Goal: Task Accomplishment & Management: Complete application form

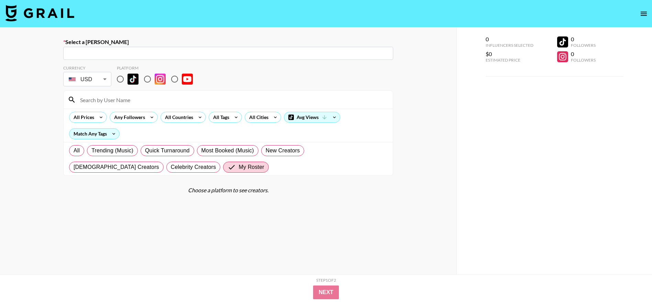
click at [144, 50] on input "text" at bounding box center [228, 54] width 322 height 8
click at [137, 54] on input "text" at bounding box center [228, 54] width 322 height 8
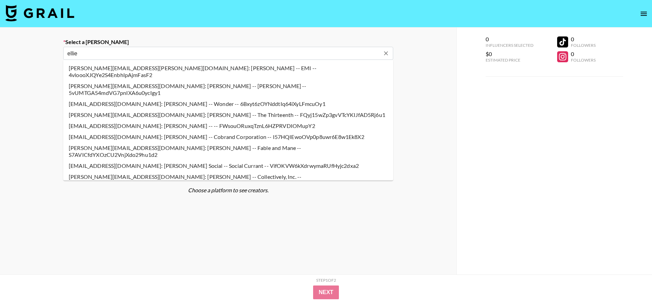
type input "ellie"
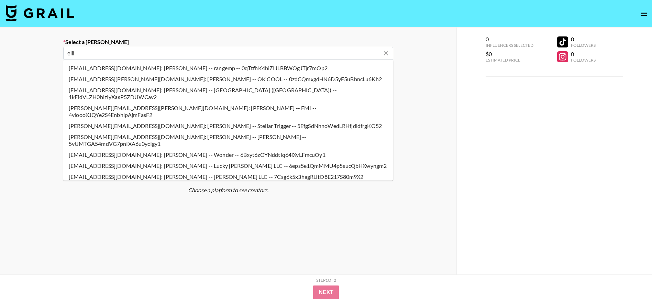
click at [176, 53] on input "elli" at bounding box center [223, 54] width 313 height 8
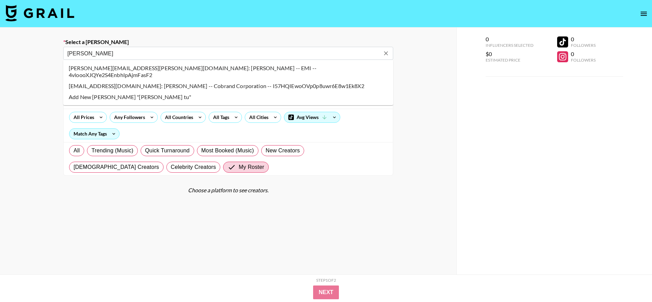
type input "[PERSON_NAME]"
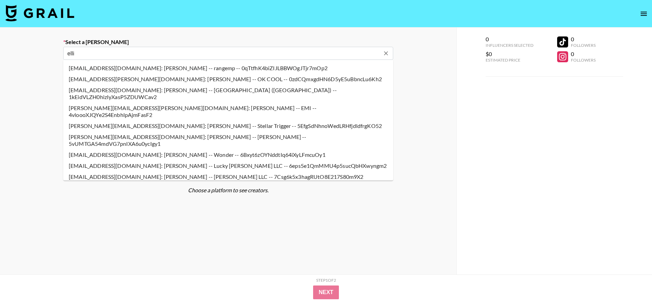
click at [145, 53] on input "elli" at bounding box center [223, 54] width 313 height 8
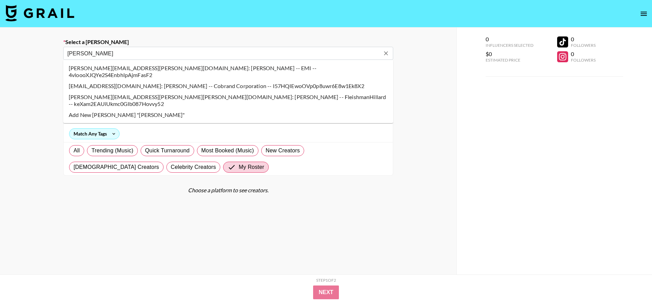
type input "[PERSON_NAME]"
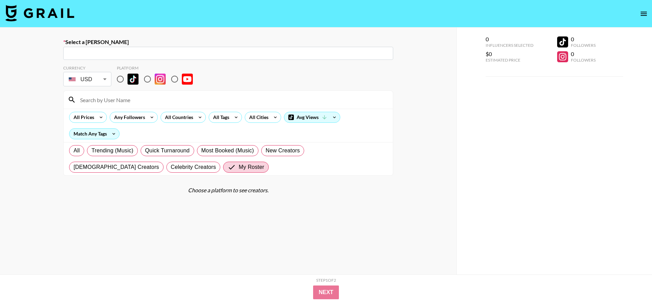
click at [99, 53] on input "text" at bounding box center [228, 54] width 322 height 8
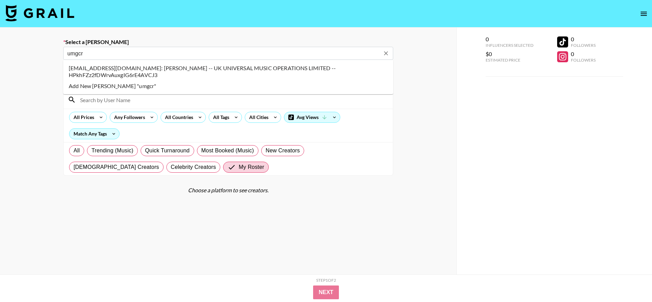
click at [96, 71] on li "[EMAIL_ADDRESS][DOMAIN_NAME]: [PERSON_NAME] -- UK UNIVERSAL MUSIC OPERATIONS LI…" at bounding box center [228, 72] width 330 height 18
type input "[EMAIL_ADDRESS][DOMAIN_NAME]: [PERSON_NAME] -- UK UNIVERSAL MUSIC OPERATIONS LI…"
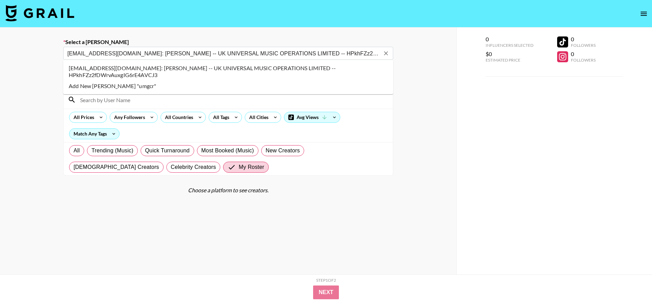
select select "Song"
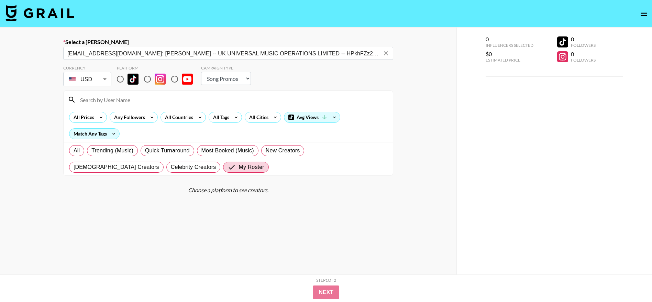
click at [388, 53] on icon "Clear" at bounding box center [386, 53] width 7 height 7
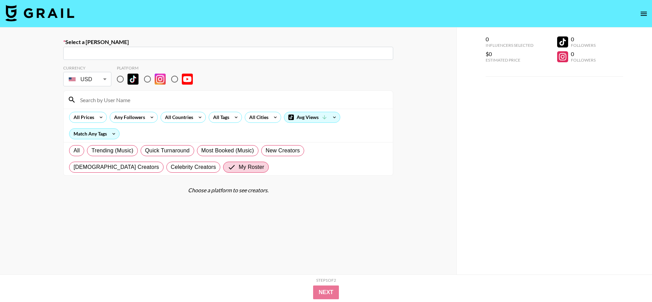
click at [223, 55] on input "text" at bounding box center [228, 54] width 322 height 8
click at [136, 54] on input "ellie" at bounding box center [228, 54] width 322 height 8
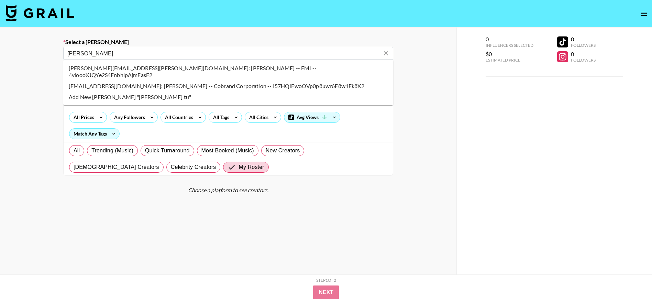
click at [173, 80] on li "[EMAIL_ADDRESS][DOMAIN_NAME]: [PERSON_NAME] -- Cobrand Corporation -- I57HQIEwo…" at bounding box center [228, 85] width 330 height 11
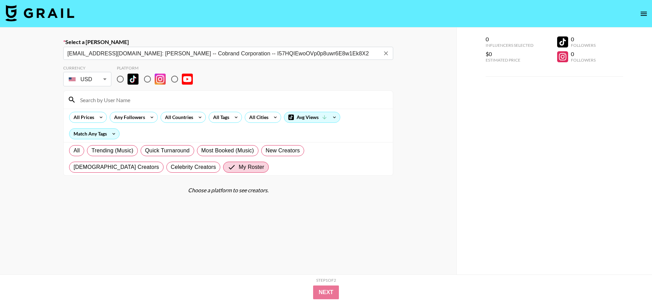
type input "[EMAIL_ADDRESS][DOMAIN_NAME]: [PERSON_NAME] -- Cobrand Corporation -- I57HQIEwo…"
click at [119, 80] on input "radio" at bounding box center [120, 79] width 14 height 14
radio input "true"
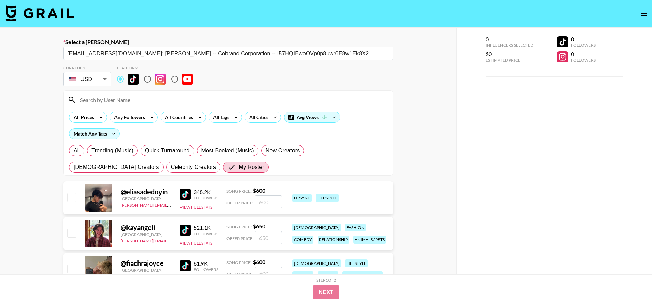
click at [122, 101] on input at bounding box center [232, 99] width 313 height 11
click at [74, 235] on input "checkbox" at bounding box center [71, 233] width 8 height 8
checkbox input "true"
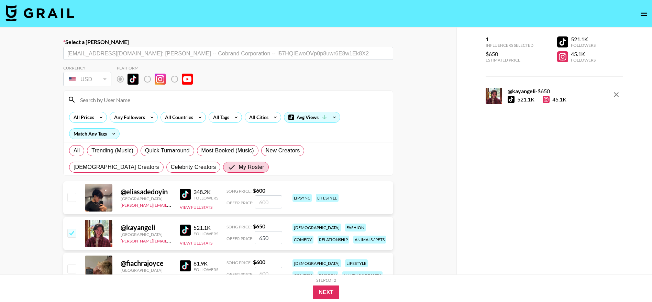
click at [273, 239] on input "650" at bounding box center [269, 237] width 28 height 13
type input "600"
click at [320, 290] on button "Next" at bounding box center [326, 292] width 26 height 14
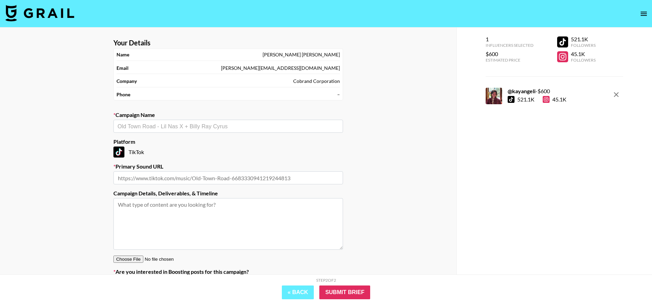
click at [143, 219] on textarea at bounding box center [229, 224] width 230 height 52
paste textarea "[EMAIL_ADDRESS][DOMAIN_NAME]"
type textarea "[EMAIL_ADDRESS][DOMAIN_NAME]"
paste textarea "[PERSON_NAME] album I'm Only F**king Myself is finally coming out [DATE] 19th a…"
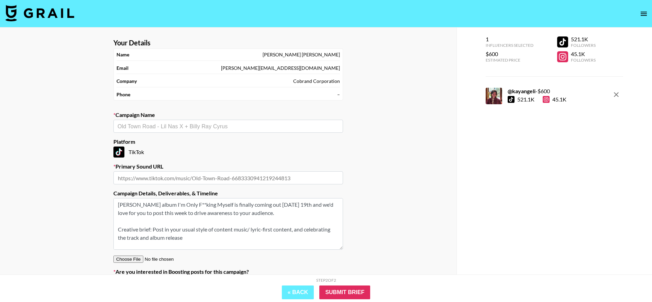
scroll to position [90, 0]
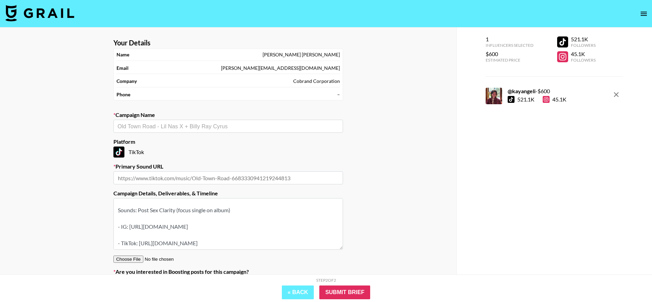
drag, startPoint x: 140, startPoint y: 239, endPoint x: 274, endPoint y: 239, distance: 134.1
click at [274, 239] on textarea "[PERSON_NAME] album I'm Only F**king Myself is finally coming out [DATE] 19th a…" at bounding box center [229, 224] width 230 height 52
type textarea "[PERSON_NAME] album I'm Only F**king Myself is finally coming out [DATE] 19th a…"
click at [164, 175] on input "text" at bounding box center [229, 177] width 230 height 13
paste input "[URL][DOMAIN_NAME]"
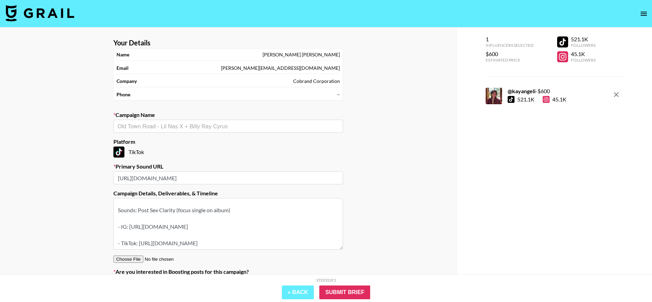
scroll to position [0, 0]
click at [144, 129] on input "text" at bounding box center [229, 126] width 222 height 8
click at [145, 181] on input "[URL][DOMAIN_NAME]" at bounding box center [229, 177] width 230 height 13
paste input "is_from_webapp=1&sender_device=pc"
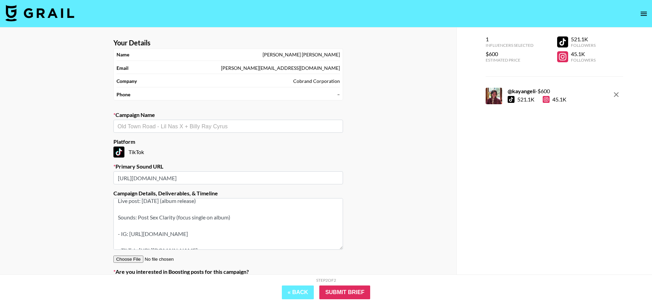
scroll to position [70, 0]
type input "[URL][DOMAIN_NAME]"
drag, startPoint x: 140, startPoint y: 217, endPoint x: 176, endPoint y: 217, distance: 35.4
click at [176, 217] on textarea "[PERSON_NAME] album I'm Only F**king Myself is finally coming out [DATE] 19th a…" at bounding box center [229, 224] width 230 height 52
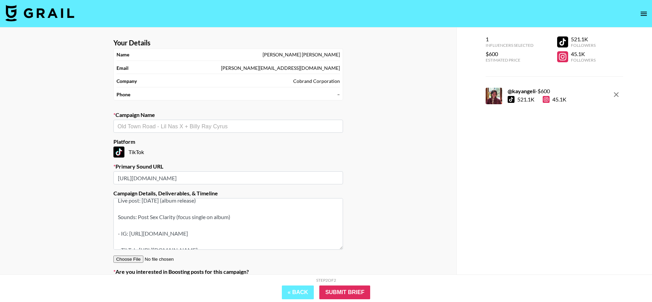
click at [176, 217] on textarea "[PERSON_NAME] album I'm Only F**king Myself is finally coming out [DATE] 19th a…" at bounding box center [229, 224] width 230 height 52
drag, startPoint x: 176, startPoint y: 217, endPoint x: 138, endPoint y: 216, distance: 38.2
click at [138, 216] on textarea "[PERSON_NAME] album I'm Only F**king Myself is finally coming out [DATE] 19th a…" at bounding box center [229, 224] width 230 height 52
click at [125, 127] on input "text" at bounding box center [229, 126] width 222 height 8
paste input "Post Sex Clarity"
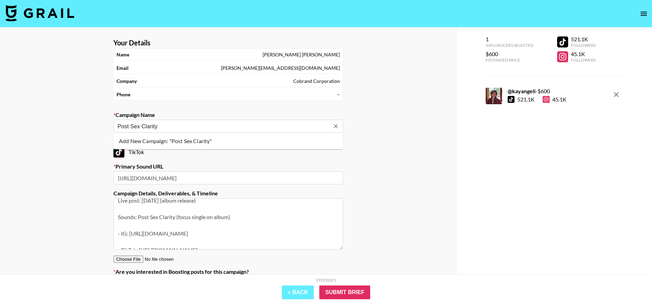
click at [118, 127] on input "Post Sex Clarity" at bounding box center [224, 126] width 212 height 8
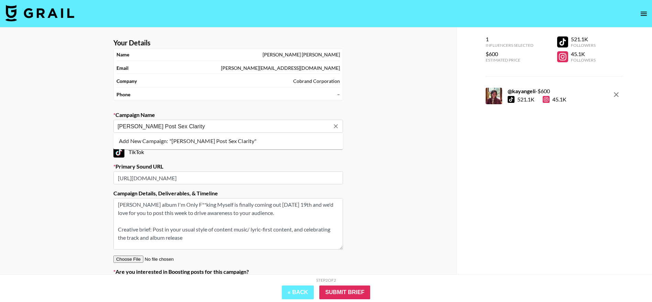
click at [128, 141] on li "Add New Campaign: "[PERSON_NAME] Post Sex Clarity"" at bounding box center [229, 141] width 230 height 11
click at [171, 155] on div "TikTok" at bounding box center [229, 152] width 230 height 11
click at [150, 131] on div "[PERSON_NAME] Post Sex Clarity ​" at bounding box center [229, 126] width 230 height 13
click at [148, 128] on input "[PERSON_NAME] Post Sex Clarity" at bounding box center [224, 126] width 212 height 8
click at [162, 143] on li "Add New Campaign: "[PERSON_NAME] - Post Sex Clarity"" at bounding box center [229, 141] width 230 height 11
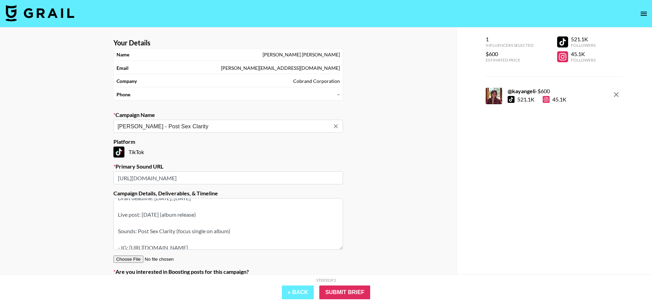
scroll to position [28, 0]
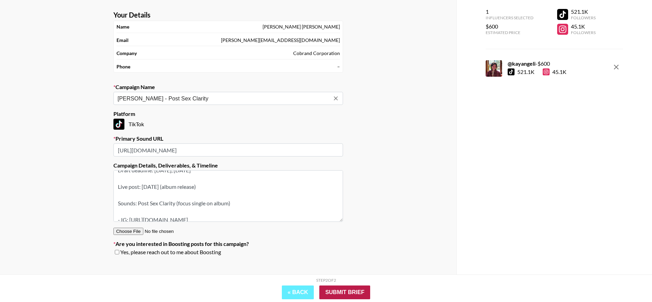
type input "[PERSON_NAME] - Post Sex Clarity"
click at [354, 290] on input "Submit Brief" at bounding box center [345, 292] width 51 height 14
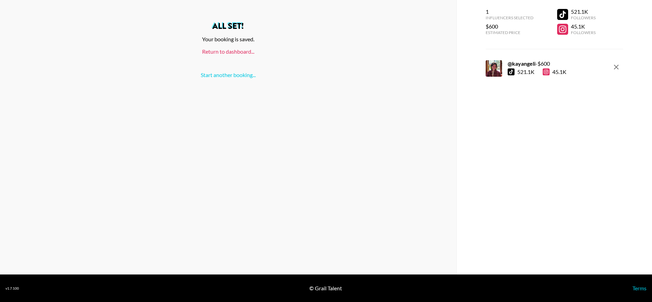
click at [230, 51] on link "Return to dashboard..." at bounding box center [228, 51] width 52 height 7
